Goal: Information Seeking & Learning: Stay updated

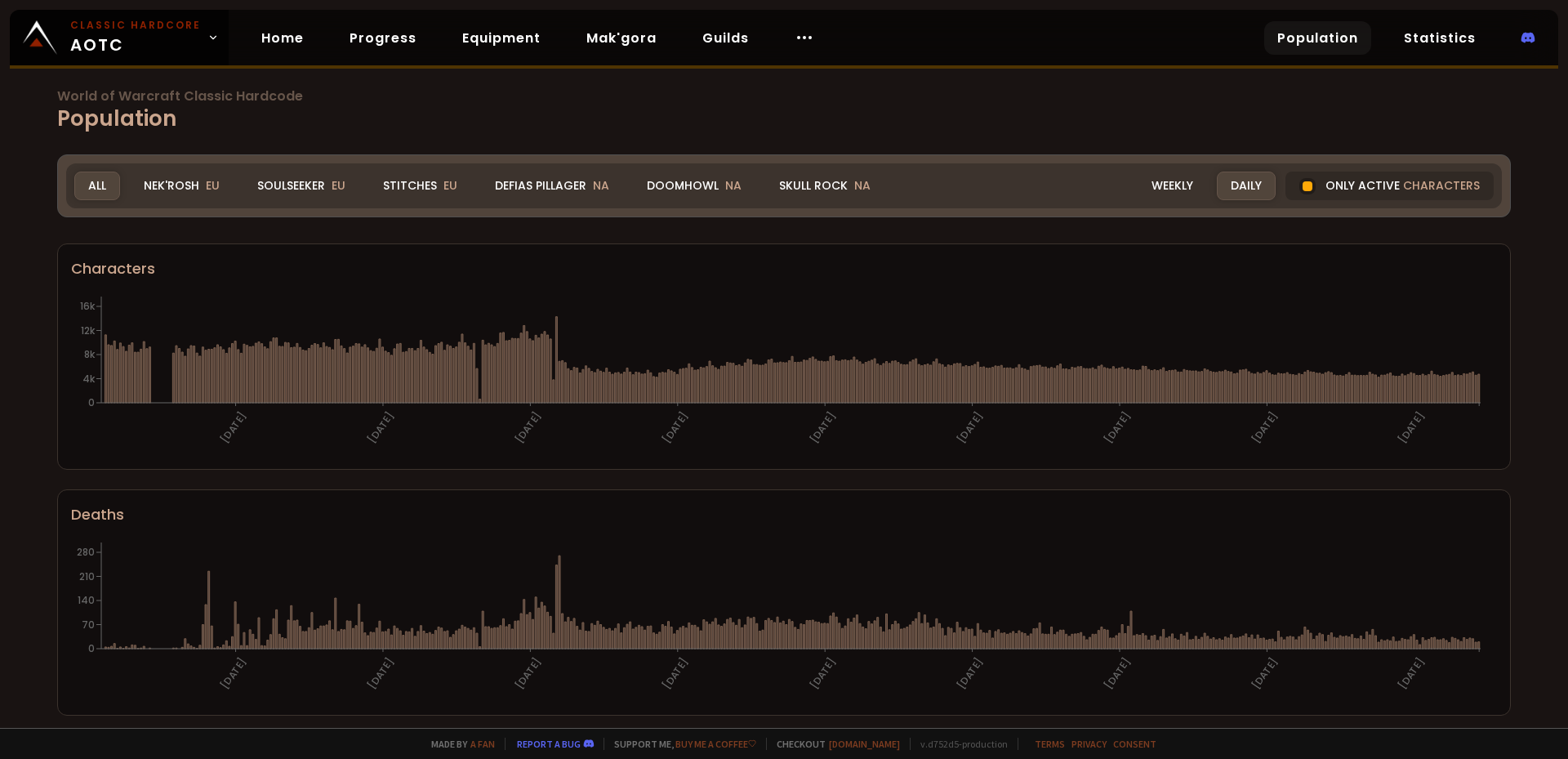
click at [1227, 193] on div "Daily" at bounding box center [1247, 185] width 58 height 28
click at [1181, 190] on div "Weekly" at bounding box center [1172, 185] width 69 height 28
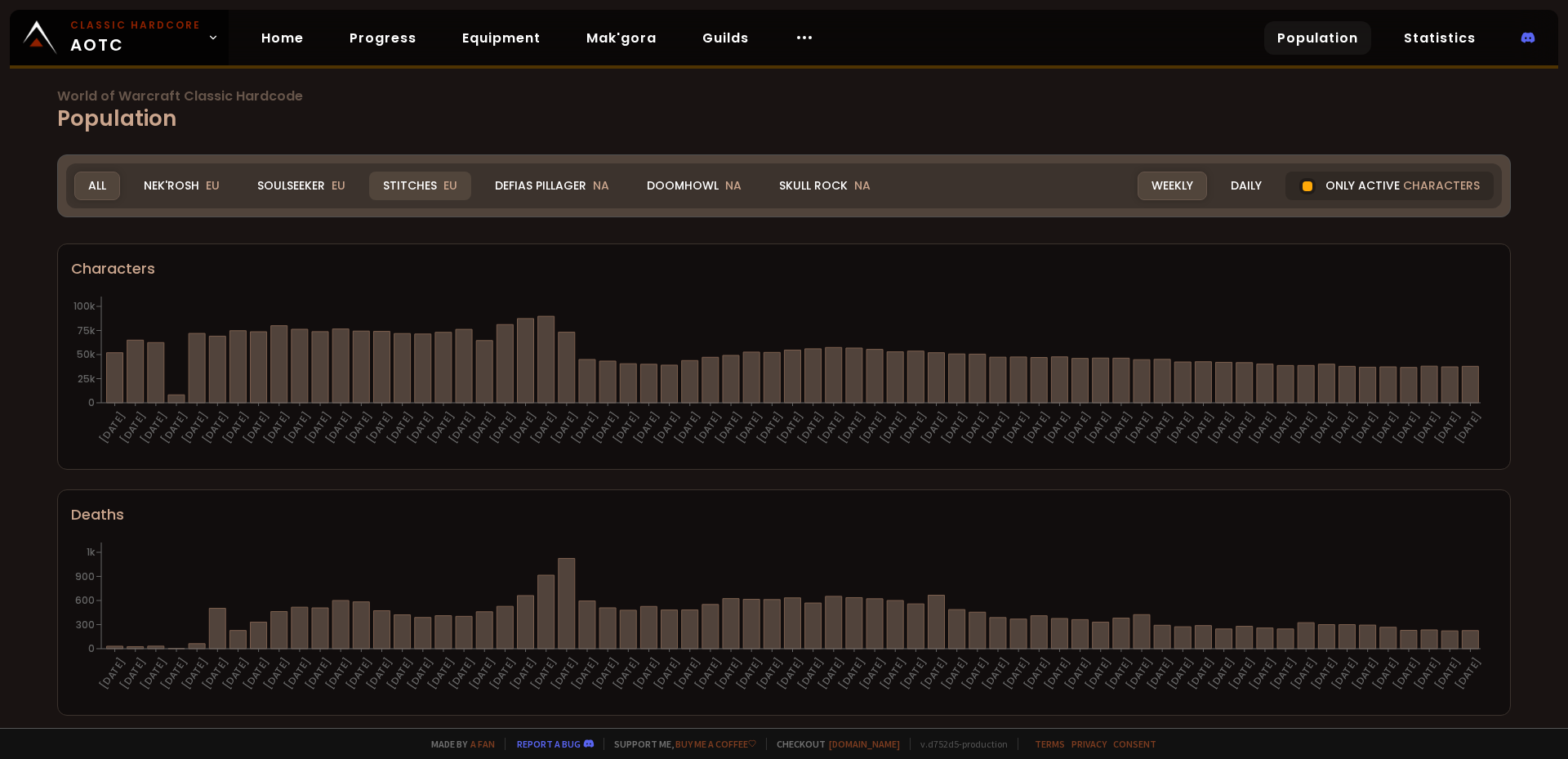
click at [414, 185] on div "Stitches EU" at bounding box center [420, 185] width 102 height 28
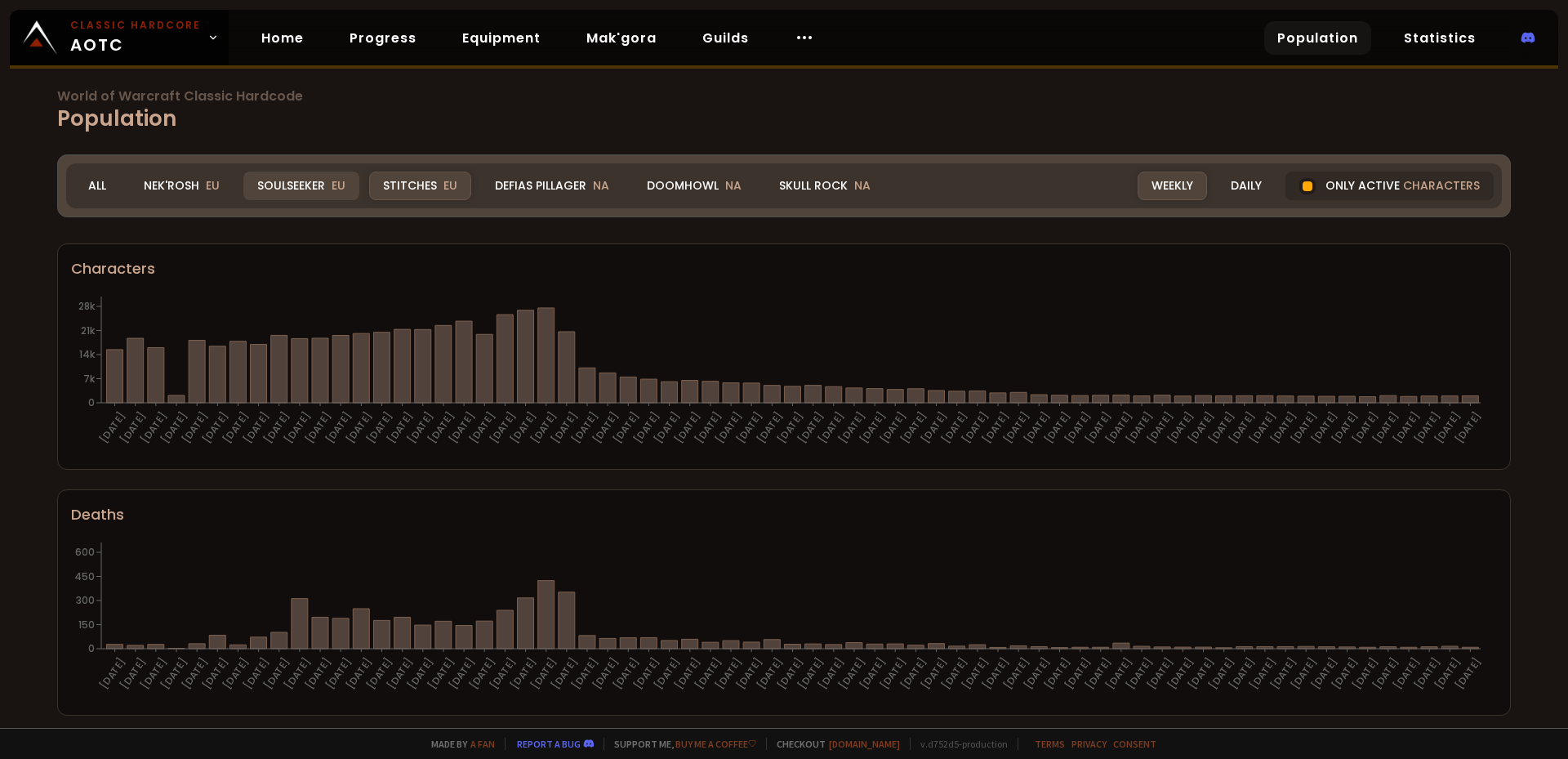
click at [304, 187] on div "Soulseeker EU" at bounding box center [301, 185] width 116 height 28
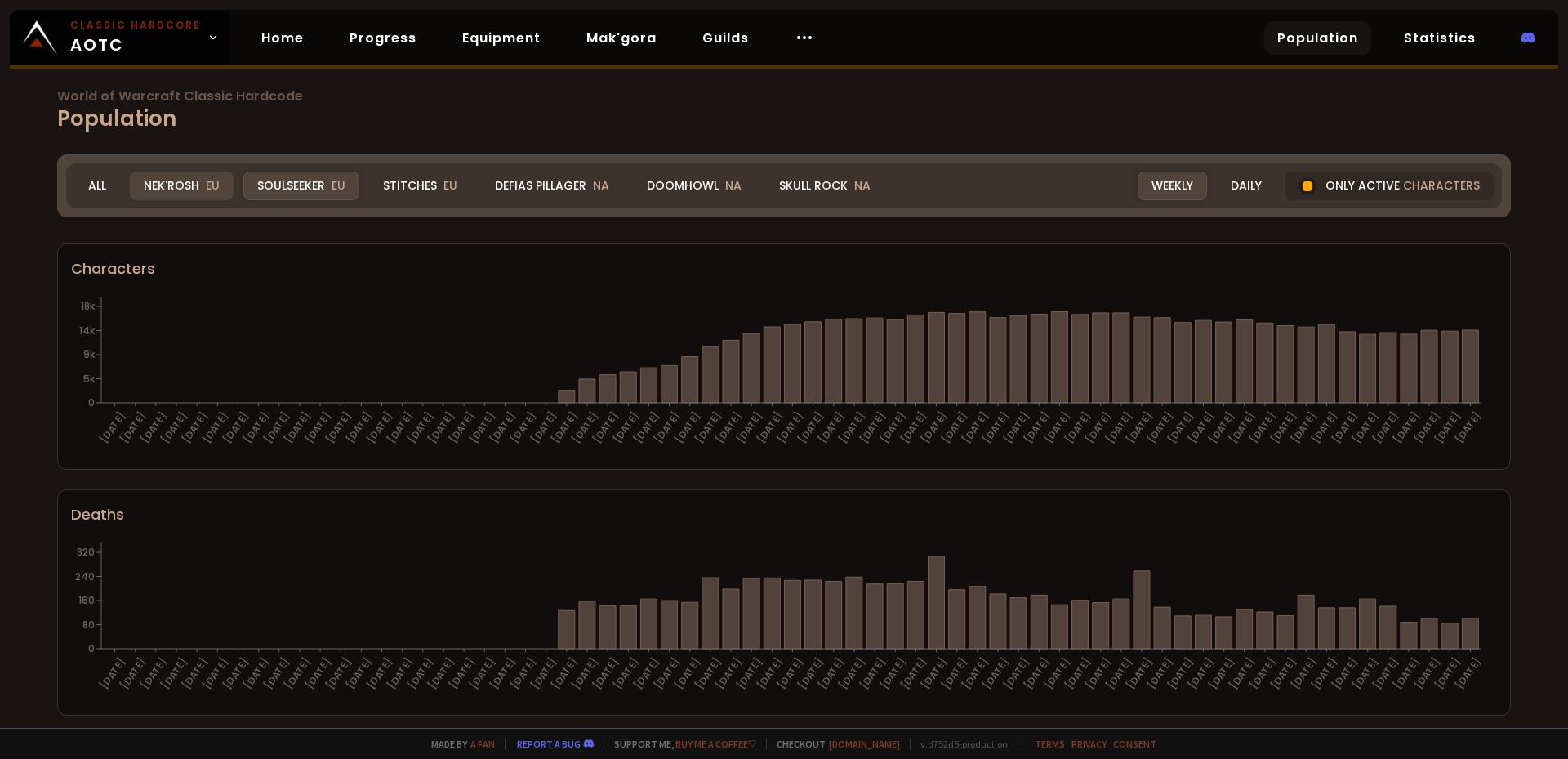
click at [193, 184] on div "Nek'Rosh EU" at bounding box center [182, 185] width 104 height 28
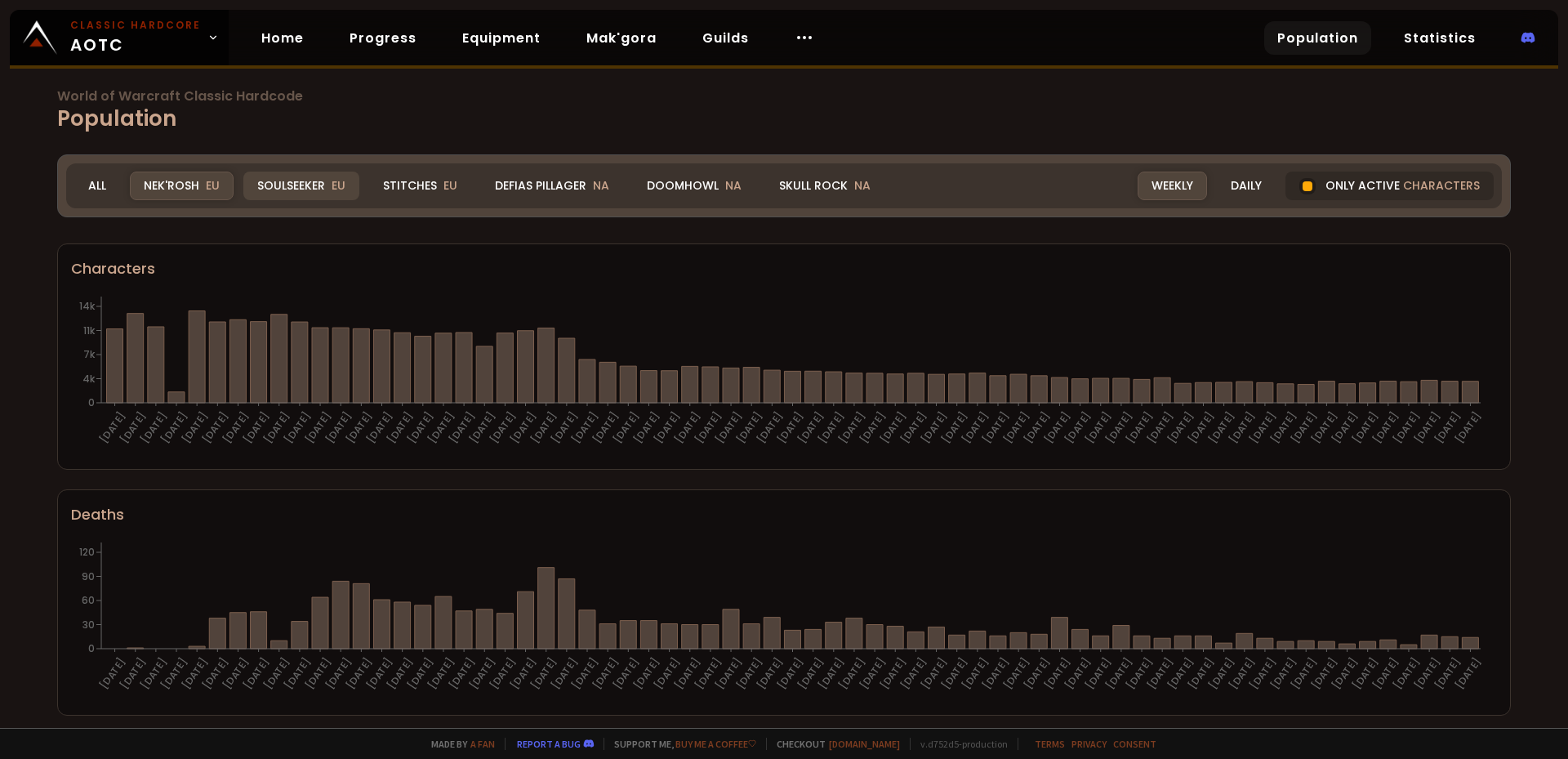
click at [264, 181] on div "Soulseeker EU" at bounding box center [301, 185] width 116 height 28
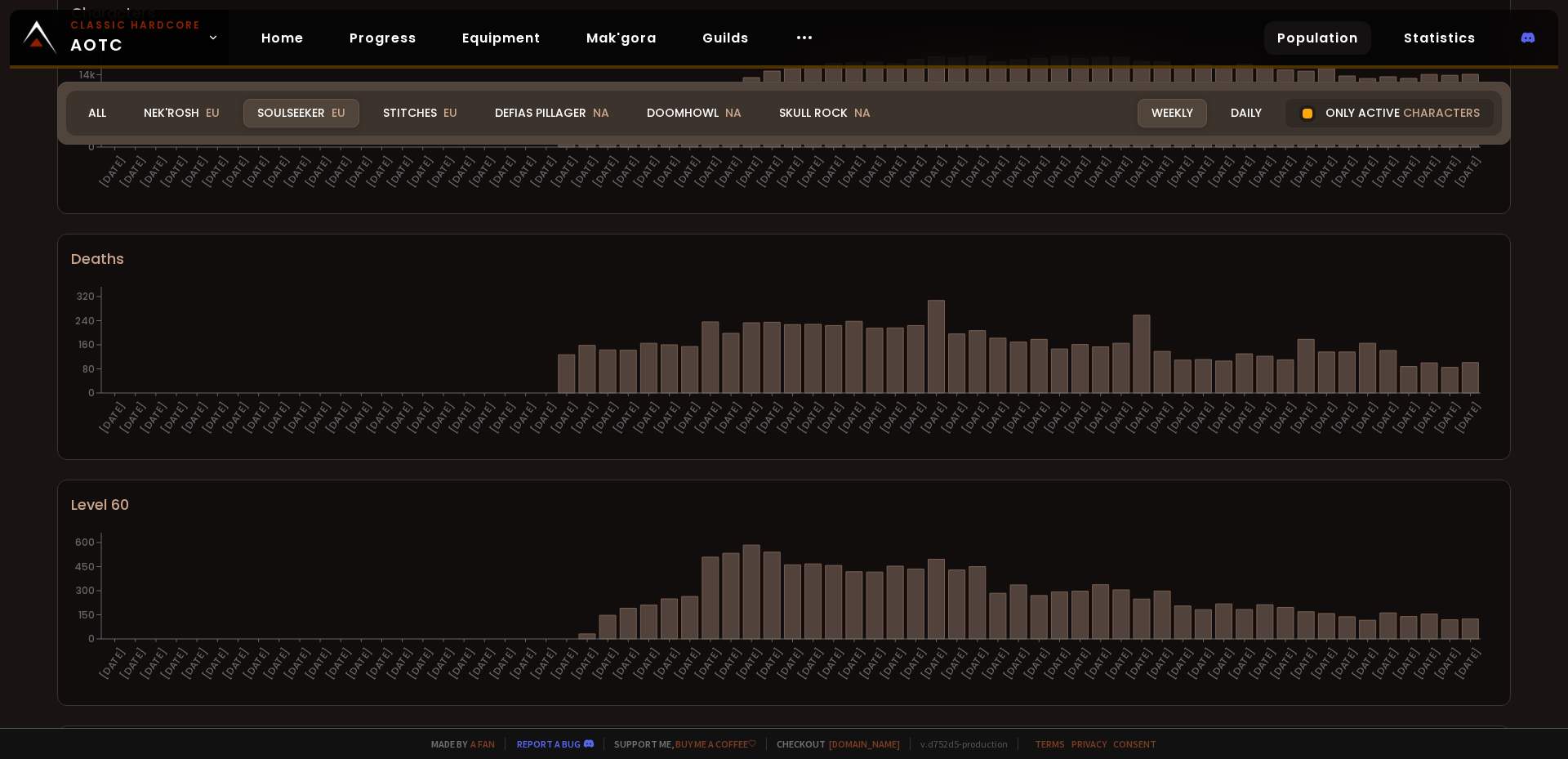
scroll to position [91, 0]
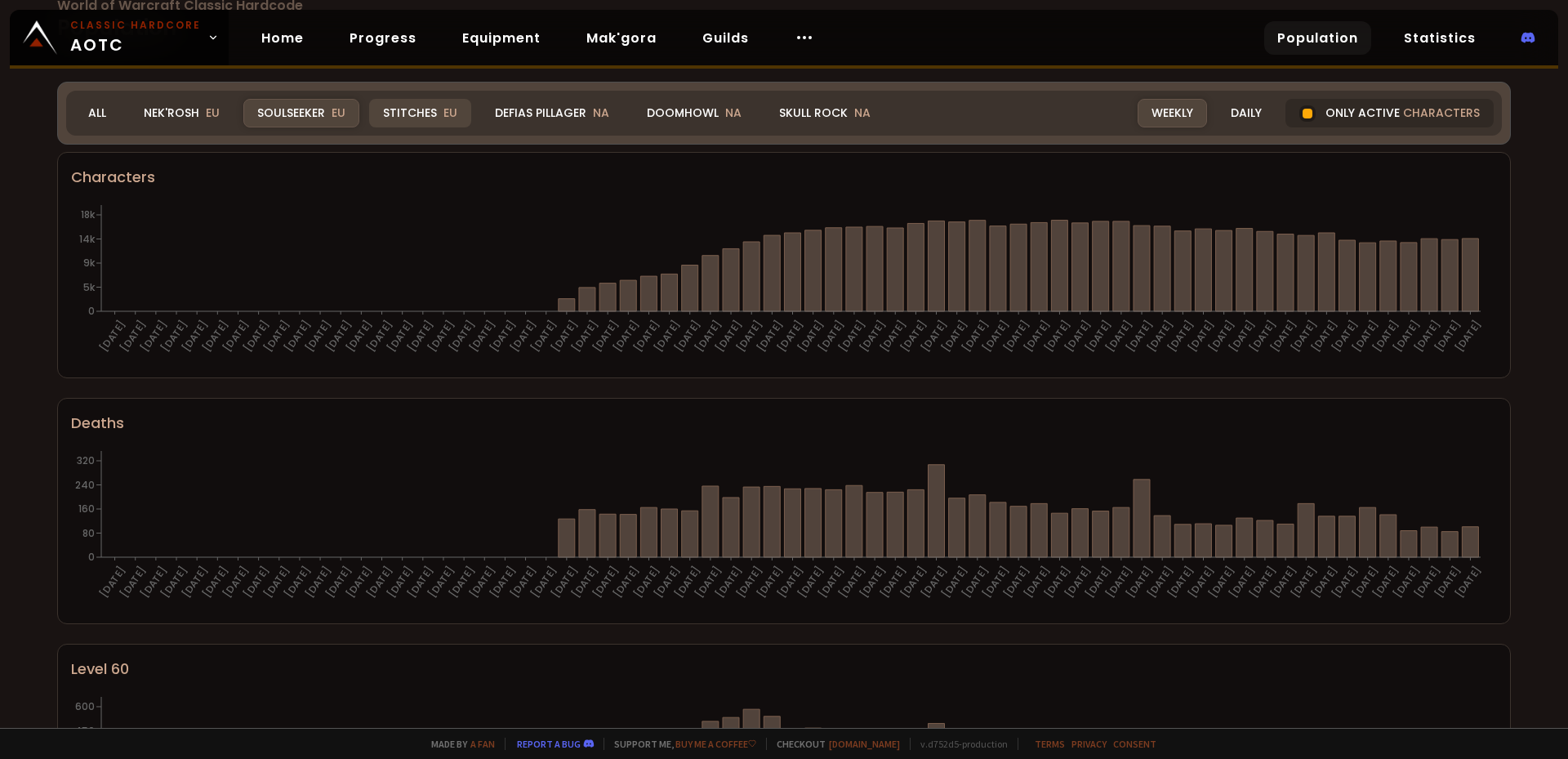
click at [418, 118] on div "Stitches EU" at bounding box center [420, 113] width 102 height 28
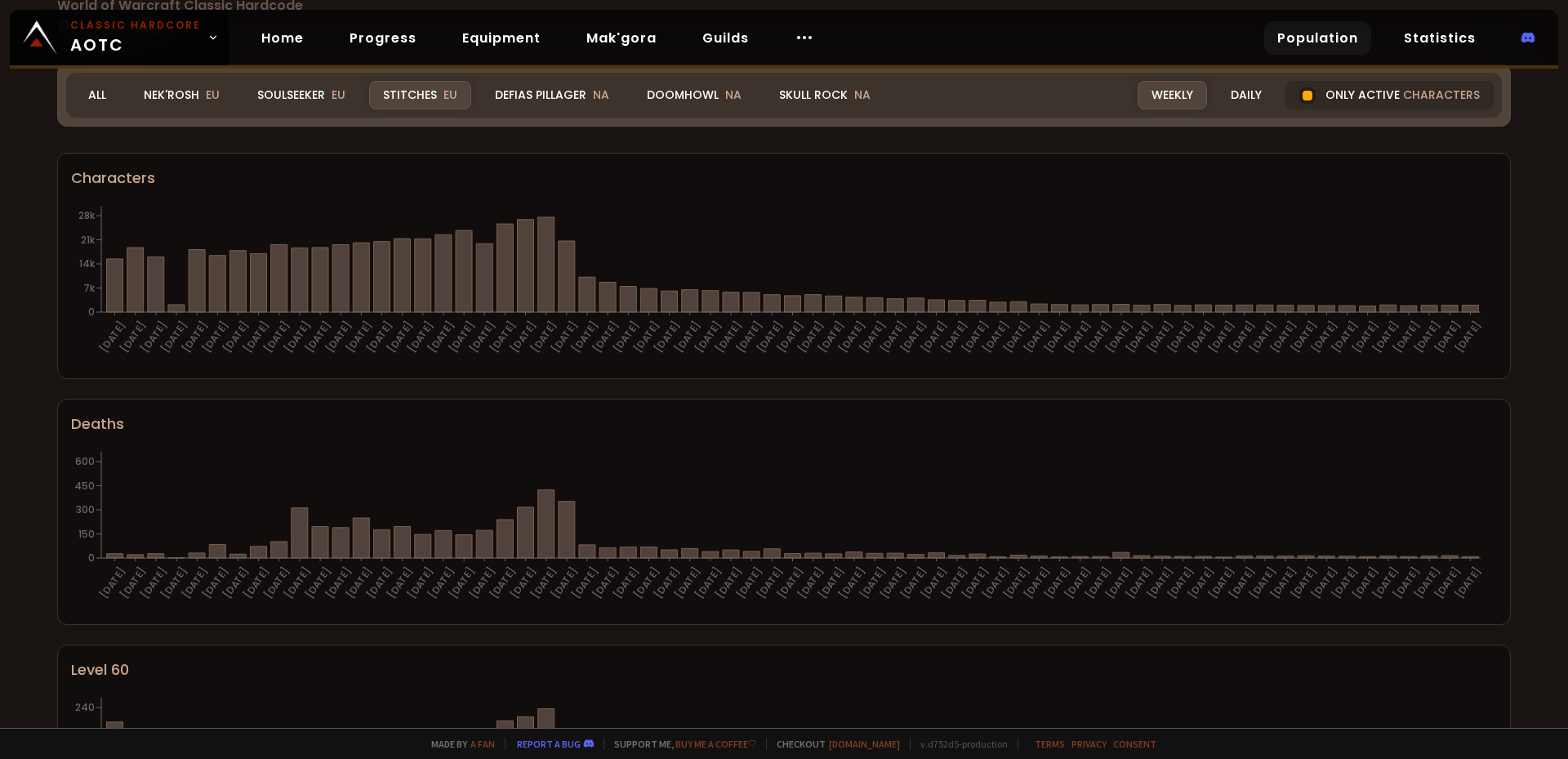
scroll to position [0, 0]
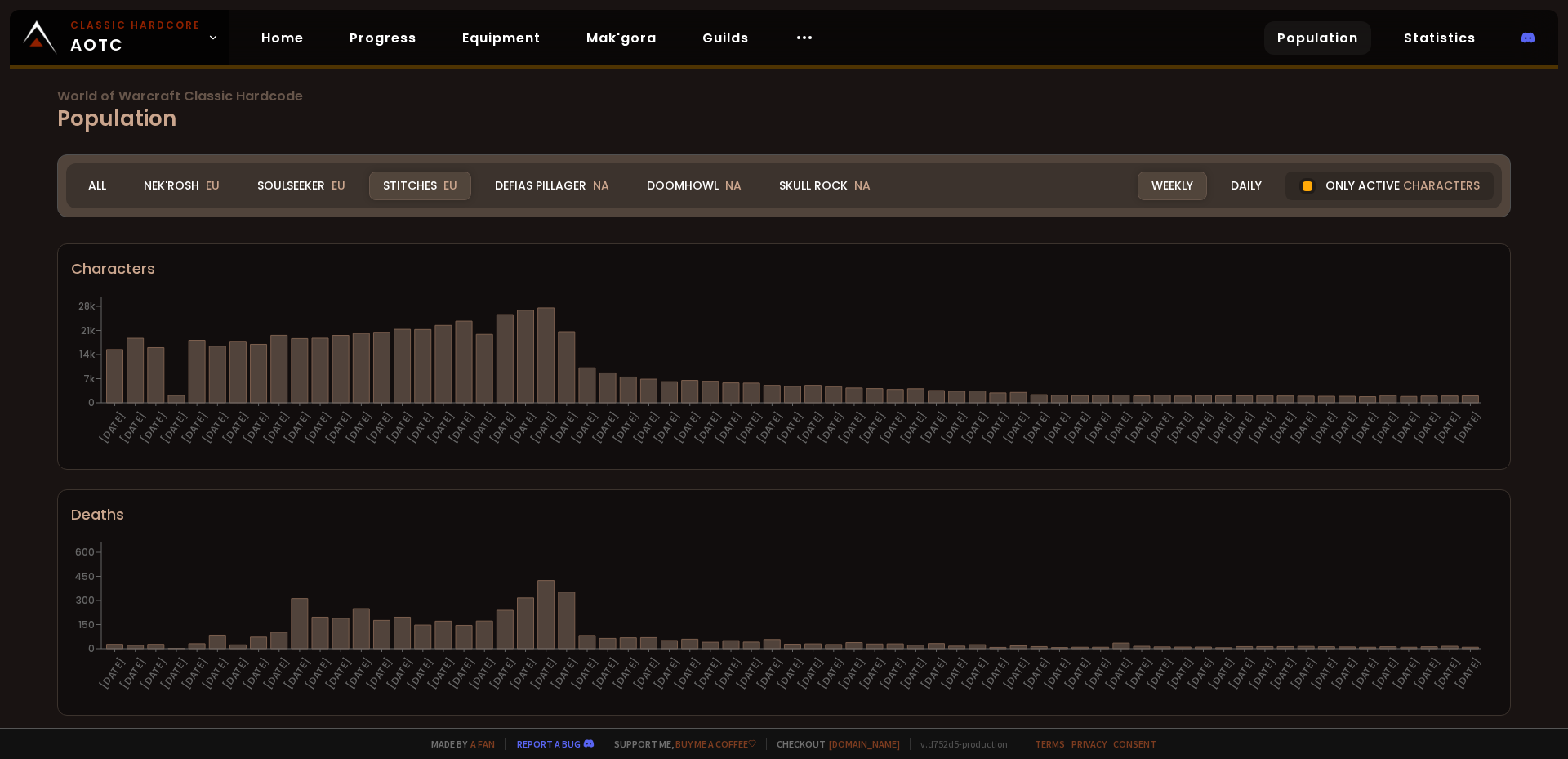
click at [184, 110] on h1 "World of Warcraft Classic Hardcode Population" at bounding box center [783, 113] width 1454 height 45
click at [176, 182] on div "Nek'Rosh EU" at bounding box center [182, 185] width 104 height 28
